Goal: Information Seeking & Learning: Learn about a topic

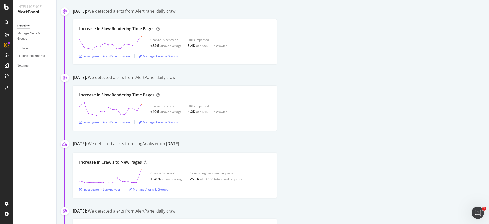
scroll to position [84, 0]
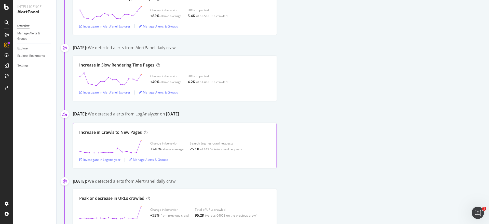
click at [109, 161] on div "Investigate in LogAnalyzer" at bounding box center [99, 160] width 41 height 4
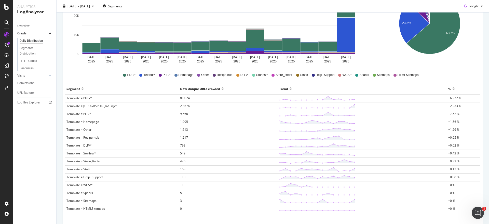
scroll to position [102, 0]
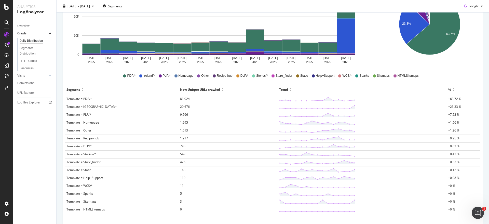
click at [180, 114] on span "9,566" at bounding box center [184, 114] width 8 height 4
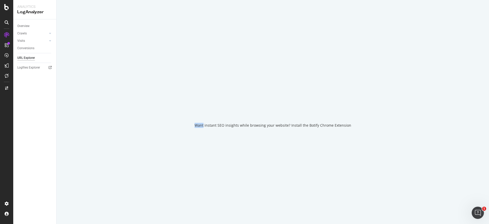
click at [163, 114] on div "Want instant SEO insights while browsing your website? Install the Botify Chrom…" at bounding box center [273, 112] width 433 height 224
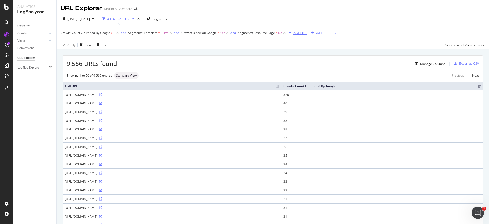
click at [292, 35] on div "Add Filter" at bounding box center [297, 33] width 20 height 6
type input "i"
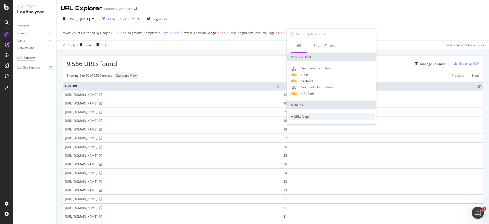
click at [291, 116] on div "URLs (Logs)" at bounding box center [299, 116] width 23 height 5
